Goal: Navigation & Orientation: Go to known website

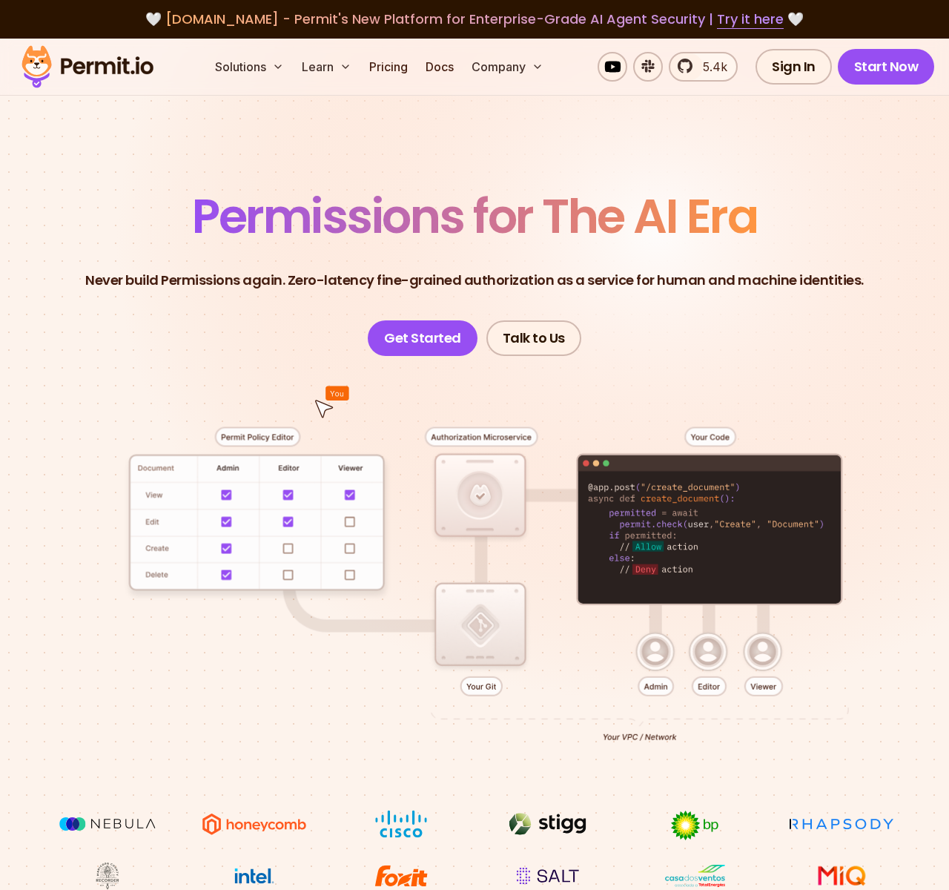
scroll to position [7333, 0]
